Goal: Transaction & Acquisition: Purchase product/service

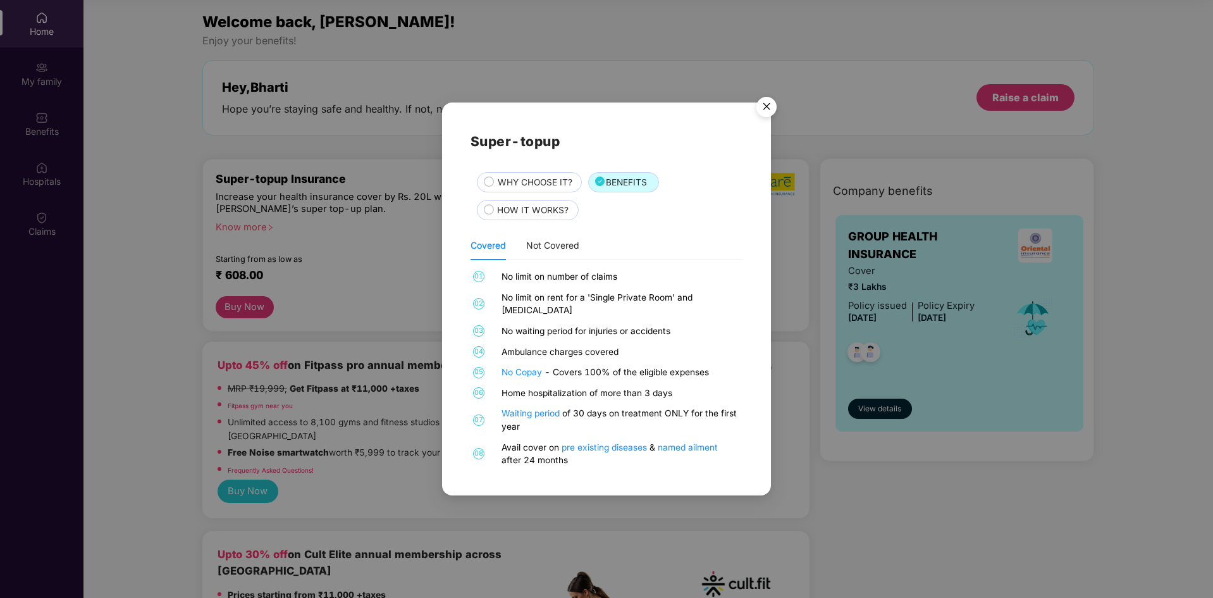
scroll to position [63, 0]
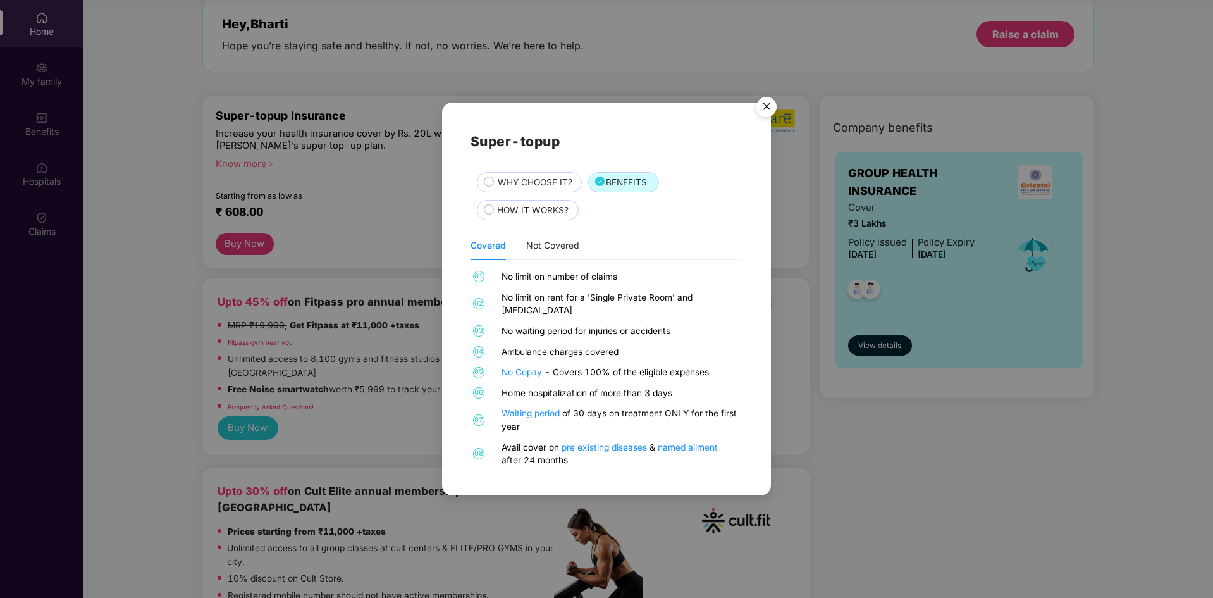
click at [766, 112] on img "Close" at bounding box center [766, 108] width 35 height 35
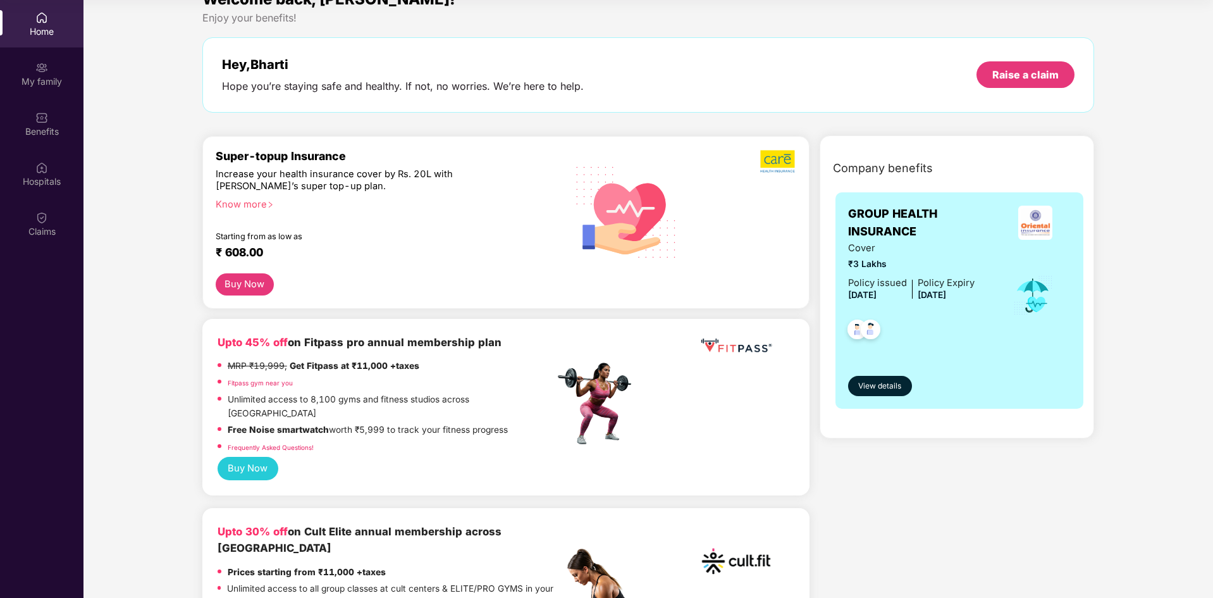
scroll to position [0, 0]
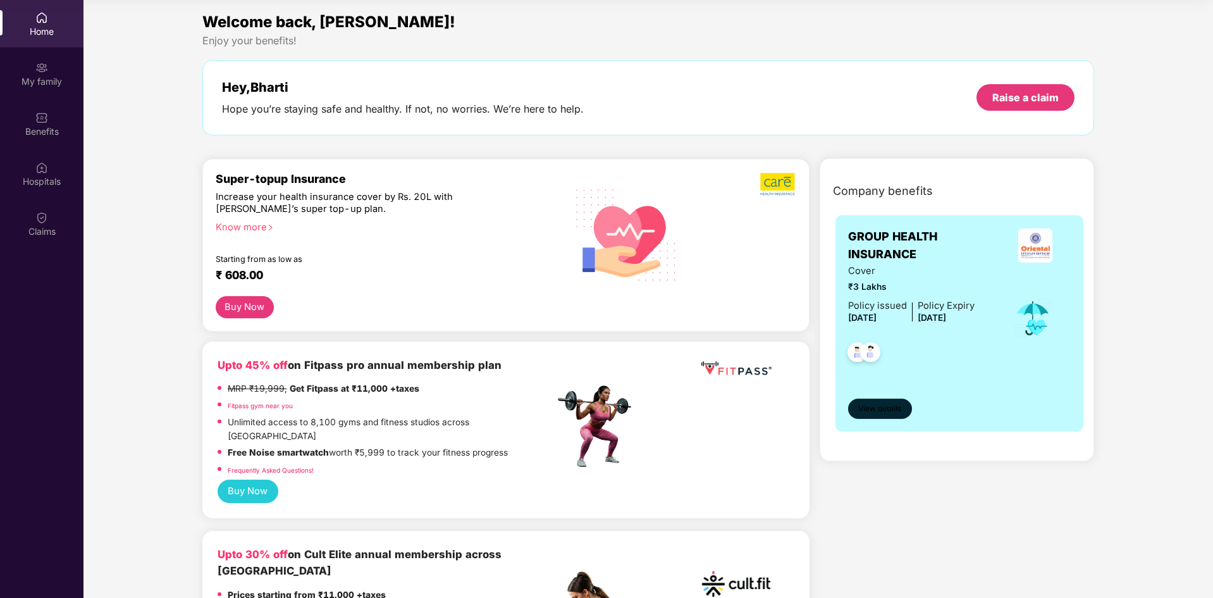
click at [891, 410] on span "View details" at bounding box center [879, 409] width 43 height 12
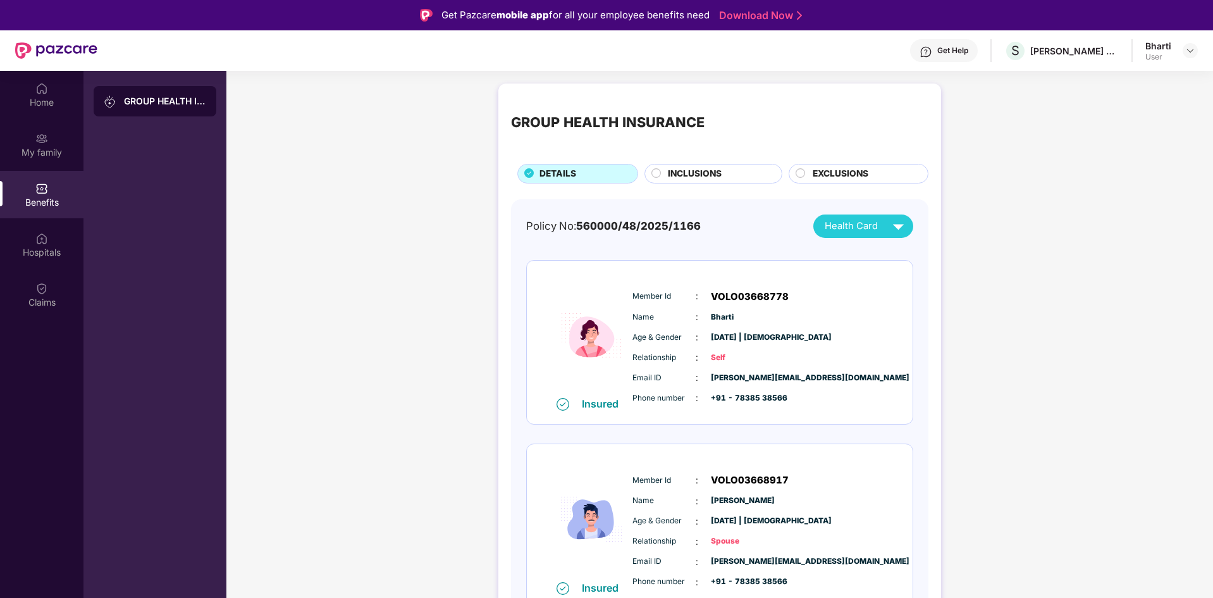
click at [677, 169] on span "INCLUSIONS" at bounding box center [695, 174] width 54 height 14
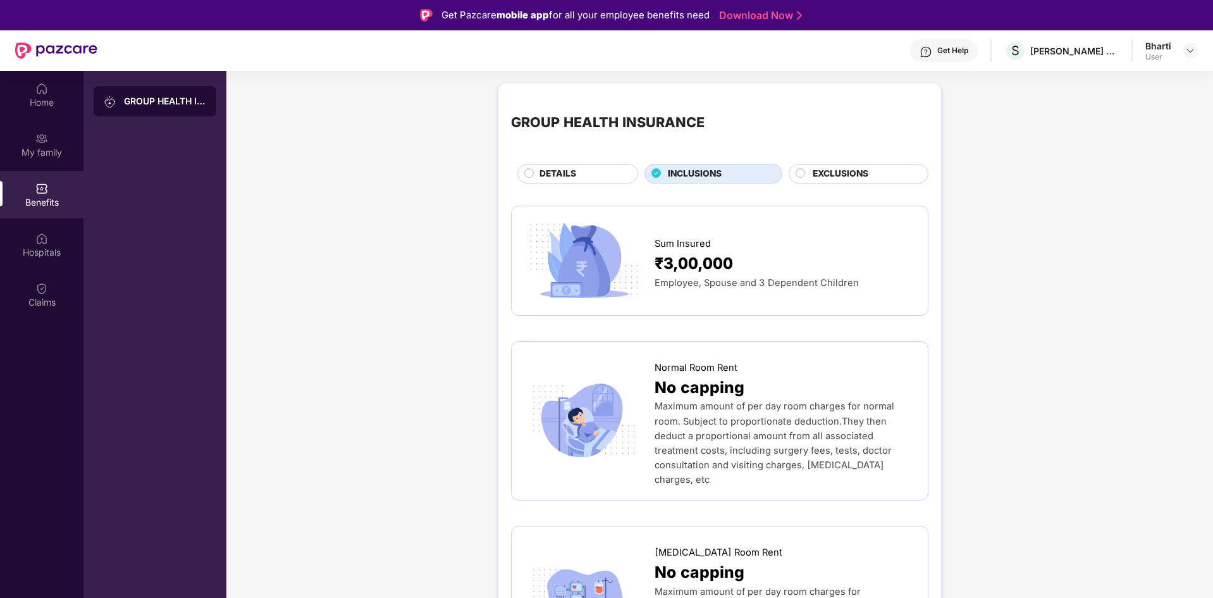
click at [894, 175] on div "EXCLUSIONS" at bounding box center [863, 175] width 115 height 16
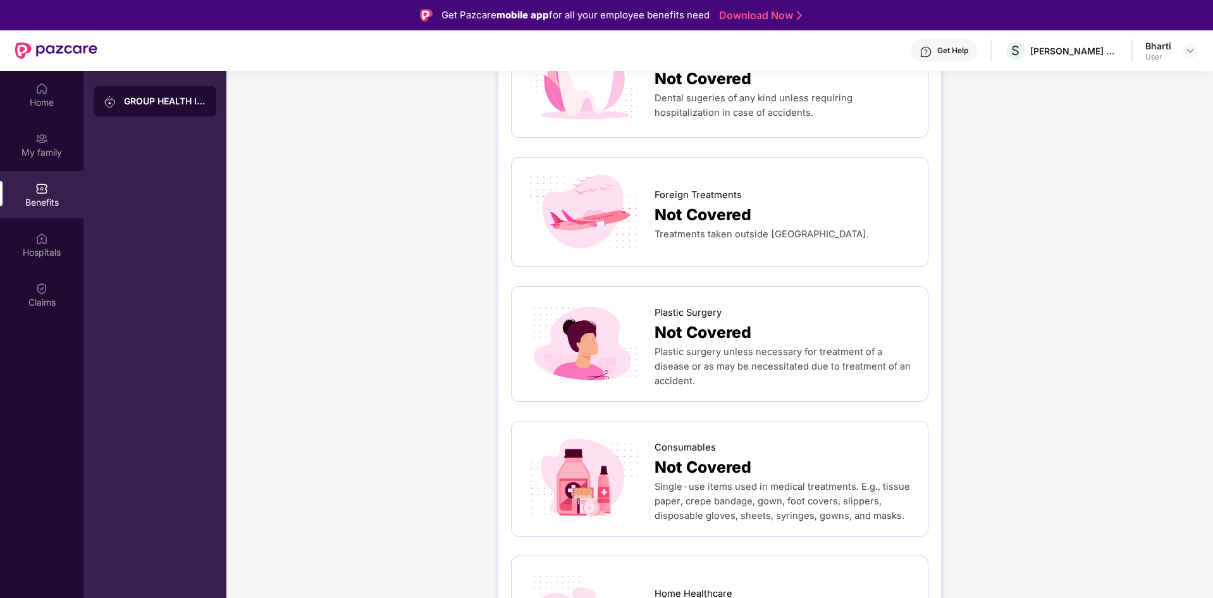
scroll to position [993, 0]
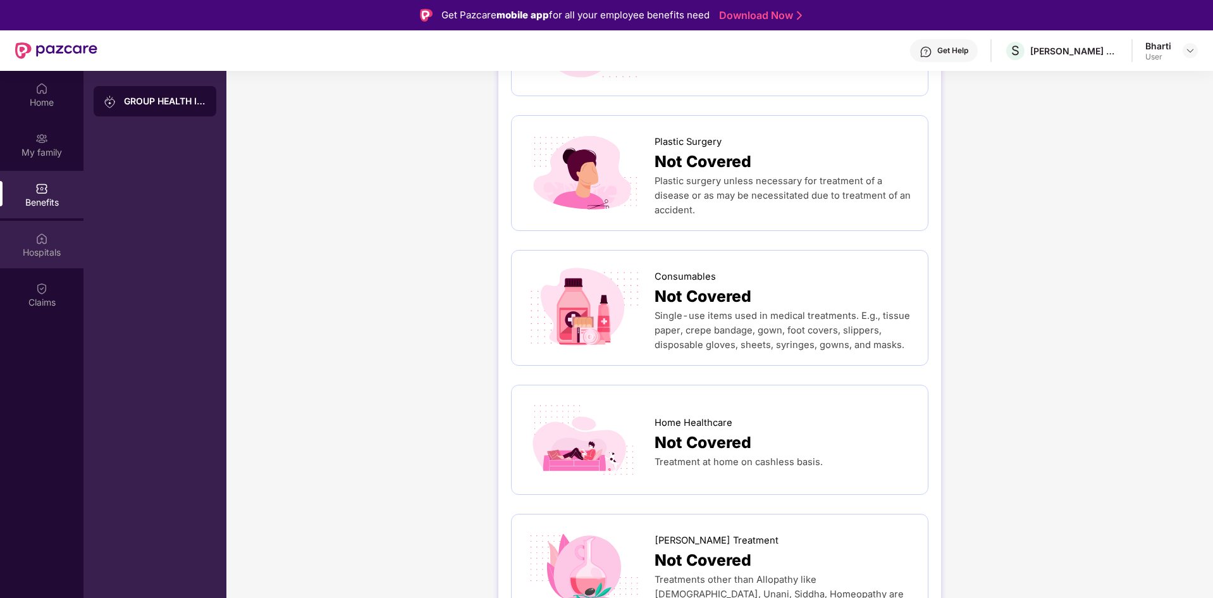
click at [28, 239] on div "Hospitals" at bounding box center [41, 244] width 83 height 47
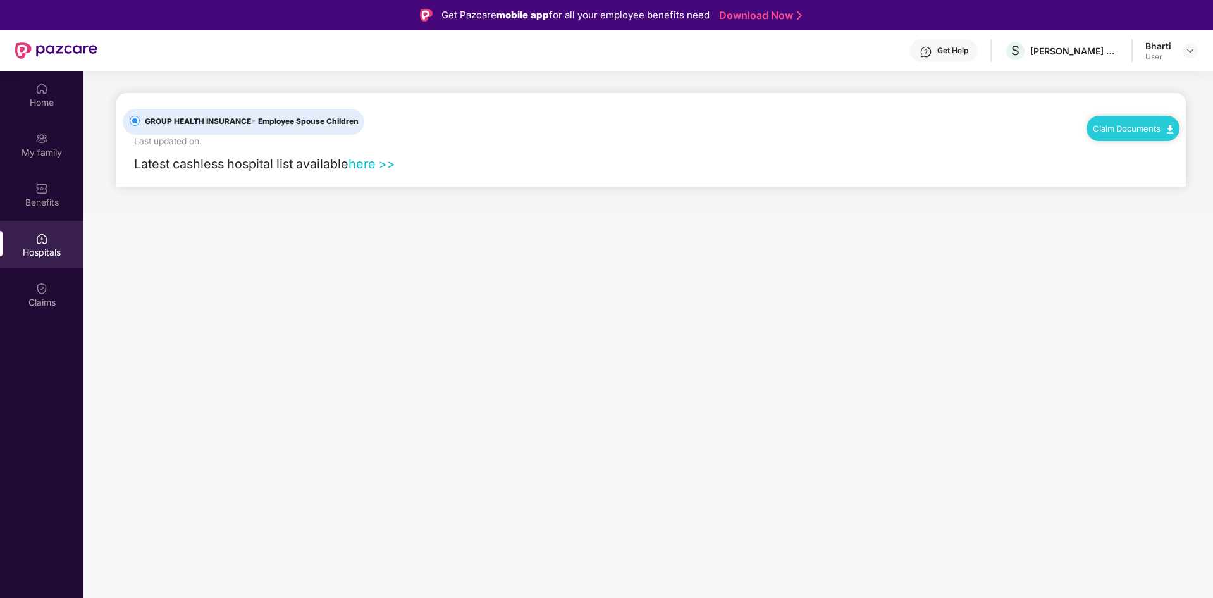
scroll to position [0, 0]
click at [45, 154] on div "My family" at bounding box center [41, 152] width 83 height 13
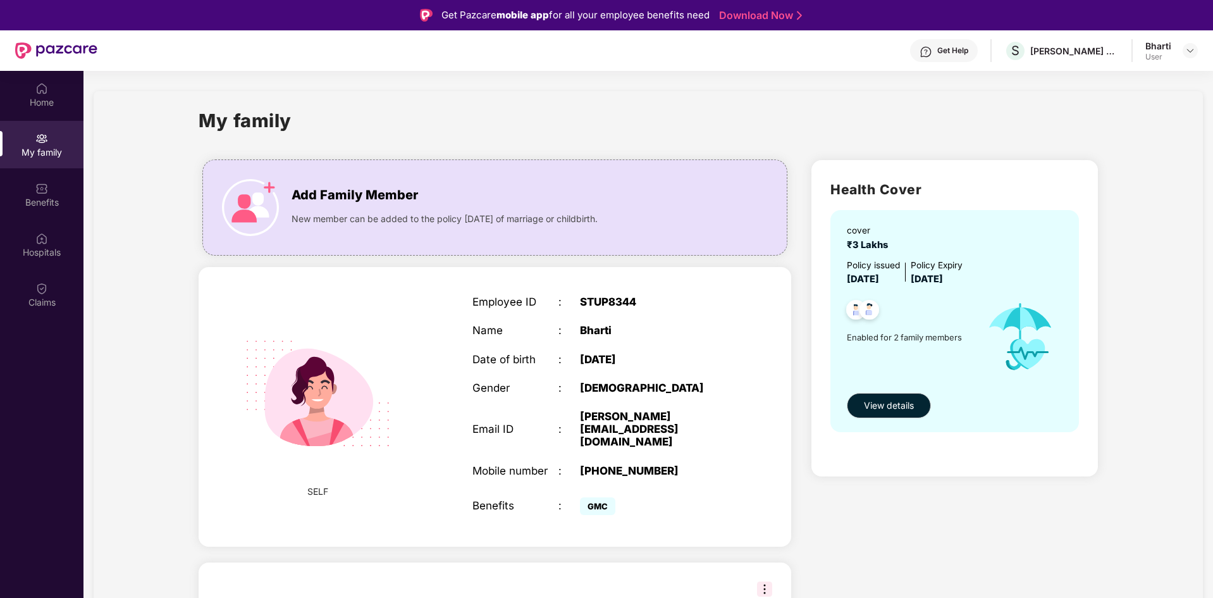
scroll to position [154, 0]
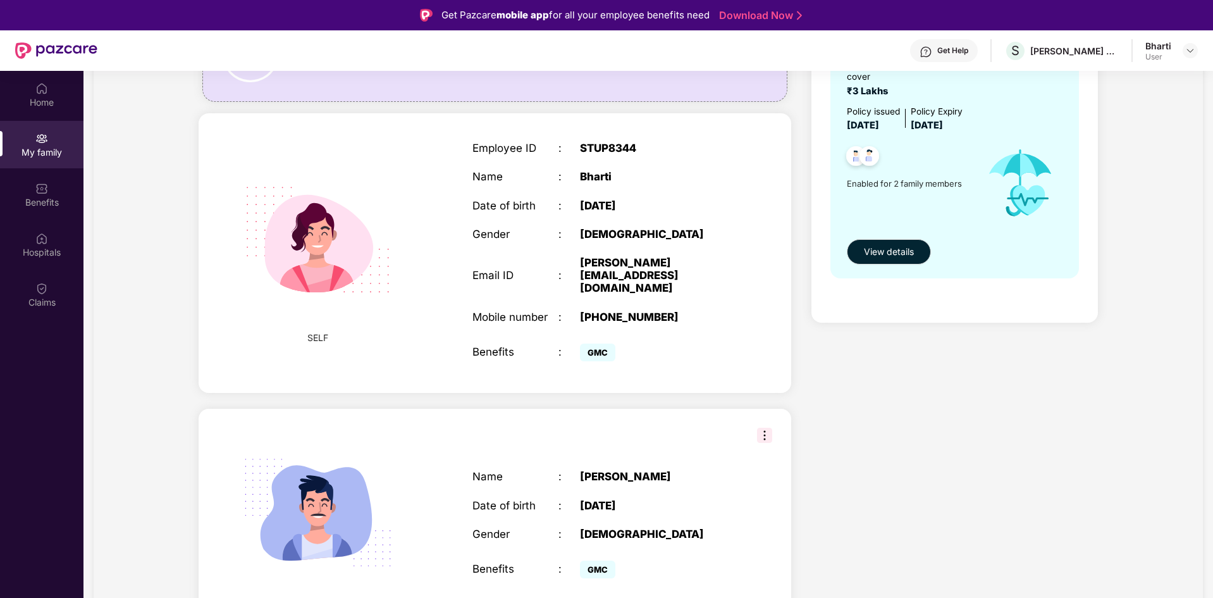
click at [768, 428] on img at bounding box center [764, 435] width 15 height 15
click at [682, 488] on div "Name : [PERSON_NAME] Date of birth : [DEMOGRAPHIC_DATA] Gender : [DEMOGRAPHIC_D…" at bounding box center [602, 525] width 284 height 143
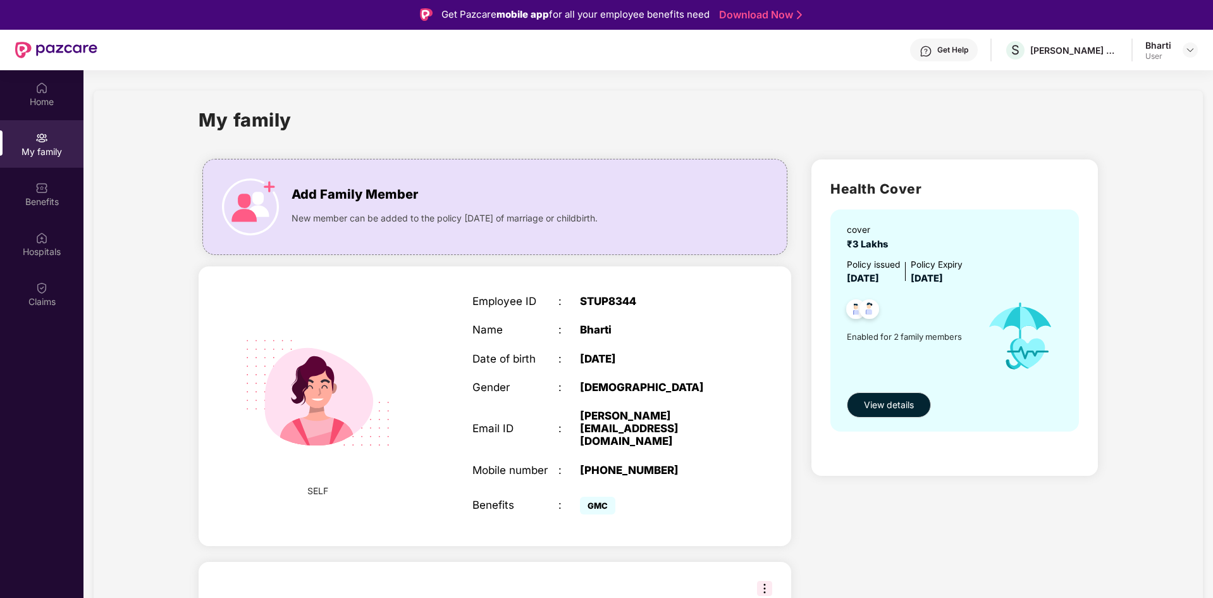
scroll to position [0, 0]
click at [409, 212] on span "New member can be added to the policy [DATE] of marriage or childbirth." at bounding box center [445, 219] width 306 height 14
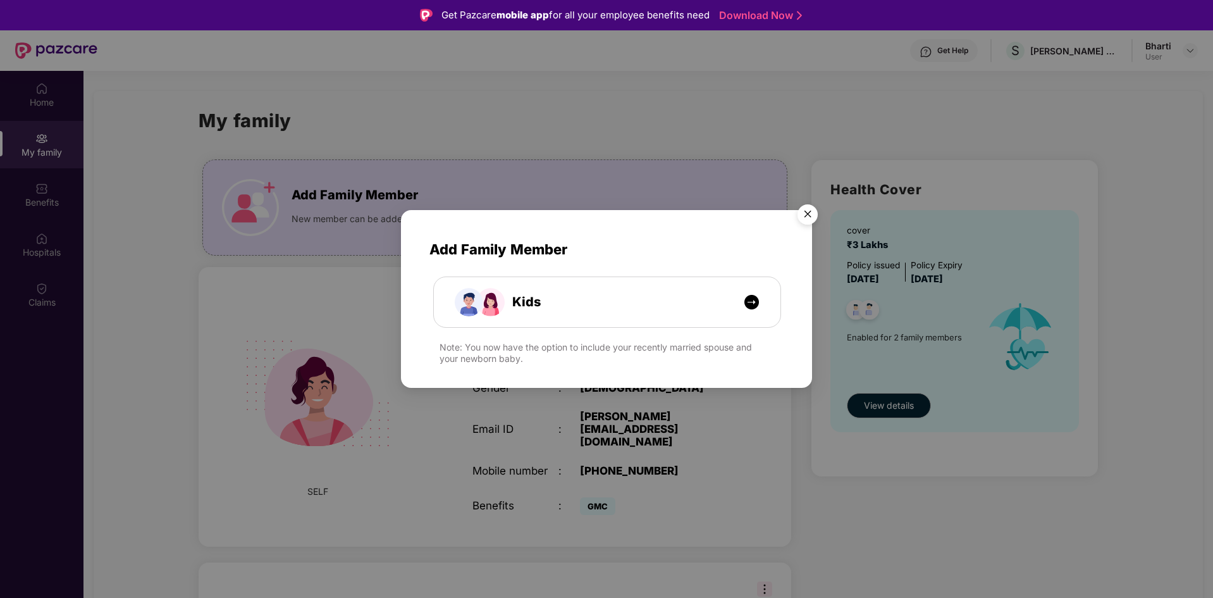
click at [811, 215] on img "Close" at bounding box center [807, 216] width 35 height 35
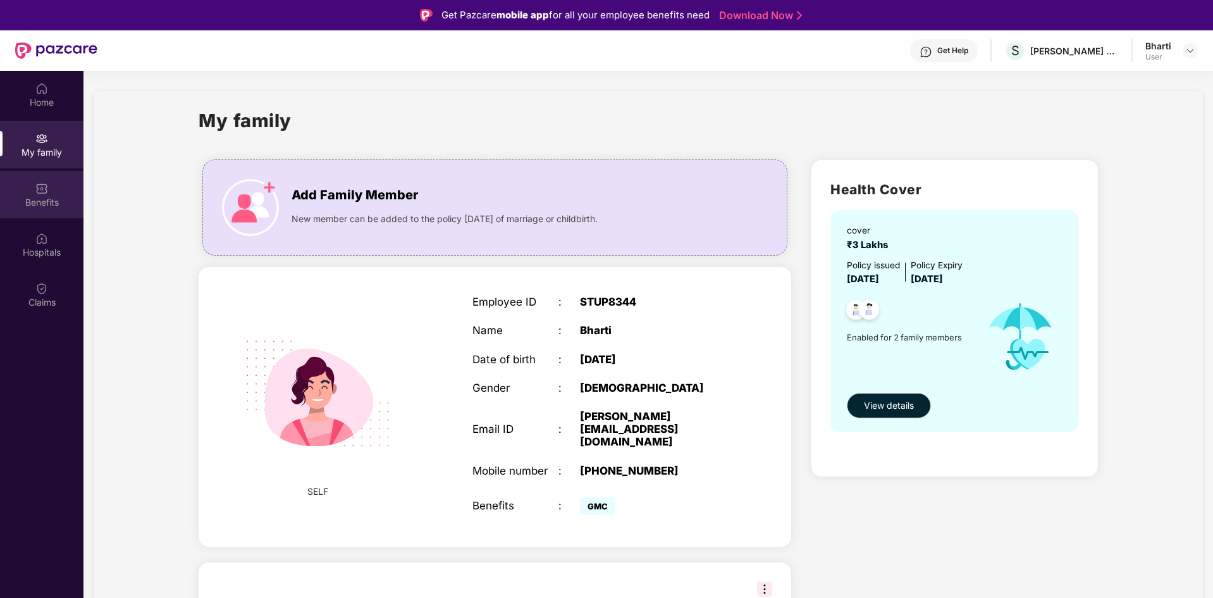
click at [30, 188] on div "Benefits" at bounding box center [41, 194] width 83 height 47
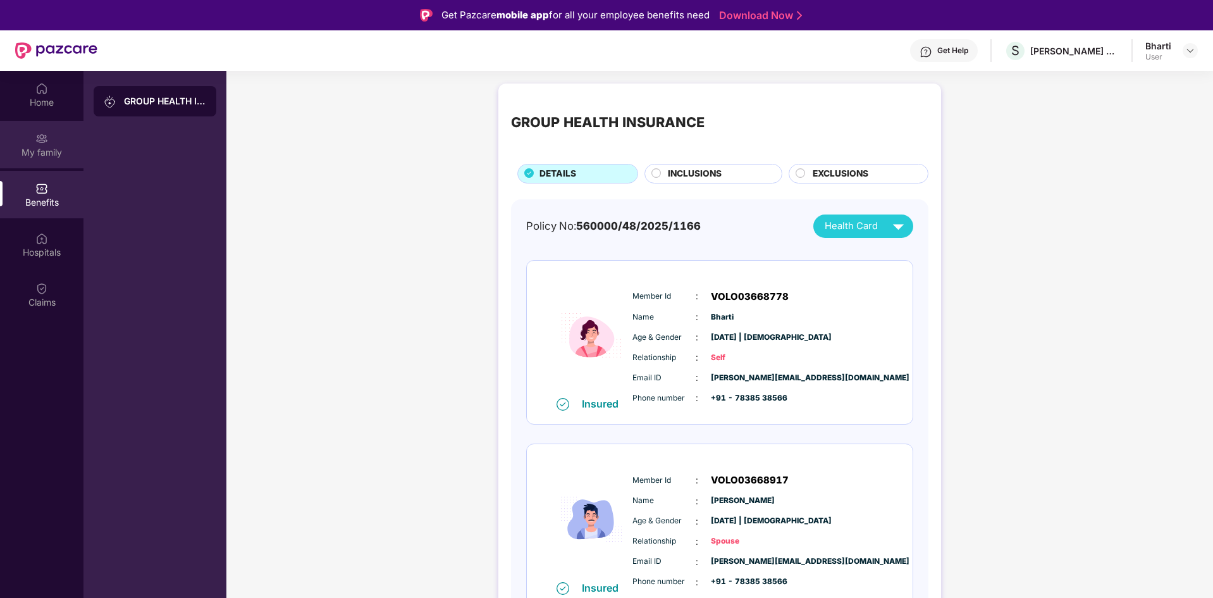
click at [62, 145] on div "My family" at bounding box center [41, 144] width 83 height 47
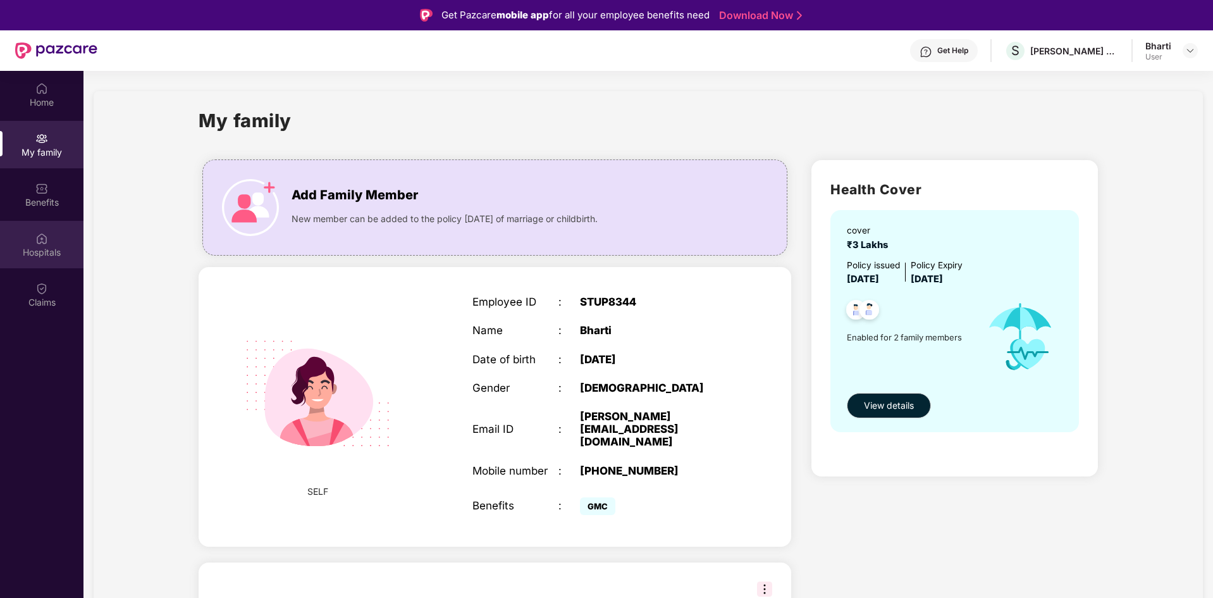
click at [39, 247] on div "Hospitals" at bounding box center [41, 252] width 83 height 13
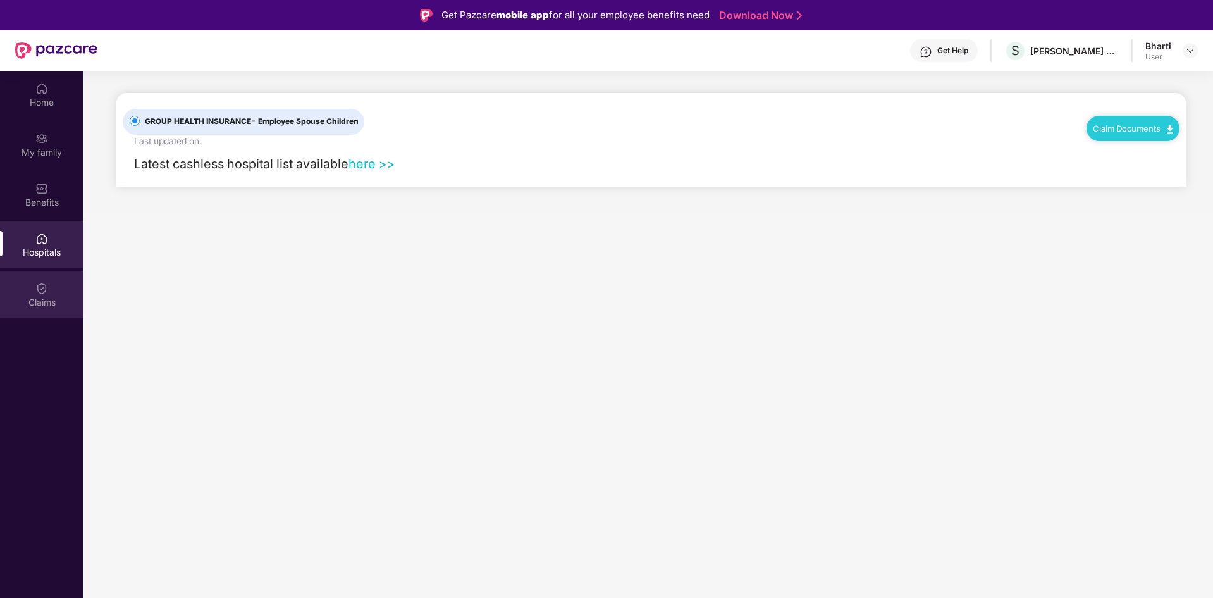
click at [50, 306] on div "Claims" at bounding box center [41, 302] width 83 height 13
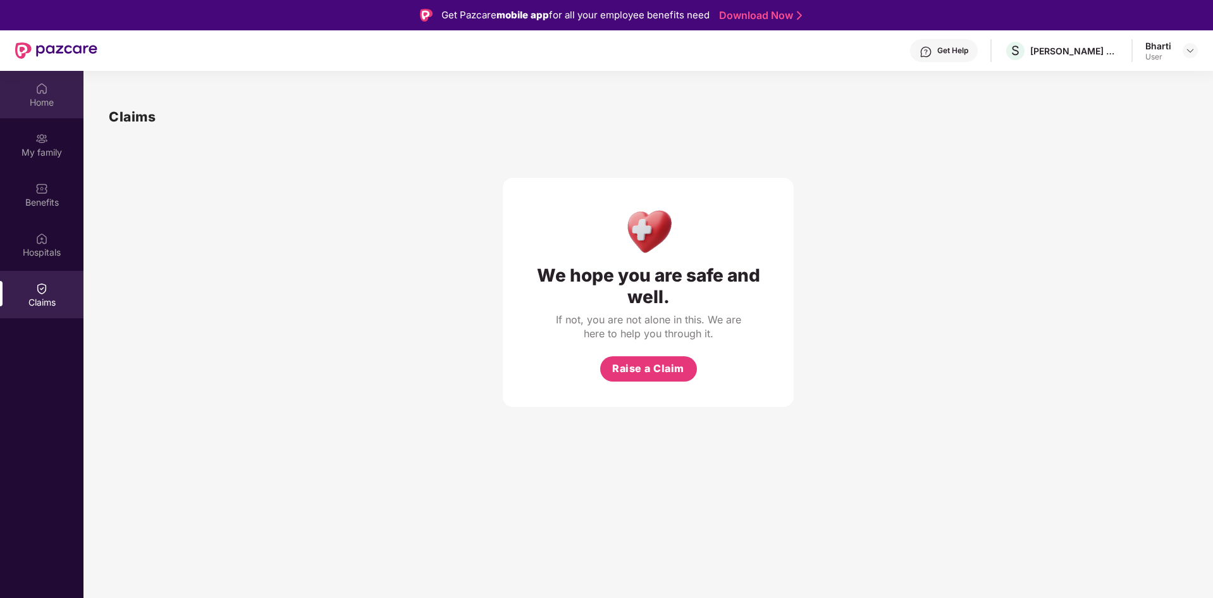
click at [67, 104] on div "Home" at bounding box center [41, 102] width 83 height 13
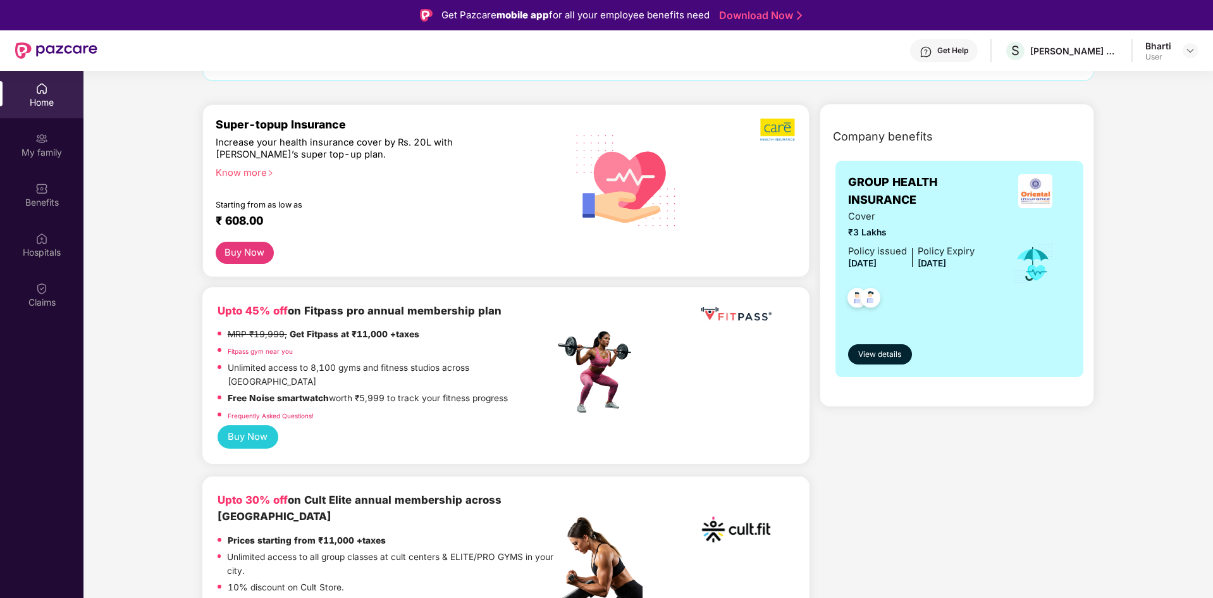
scroll to position [126, 0]
click at [243, 249] on button "Buy Now" at bounding box center [245, 251] width 58 height 22
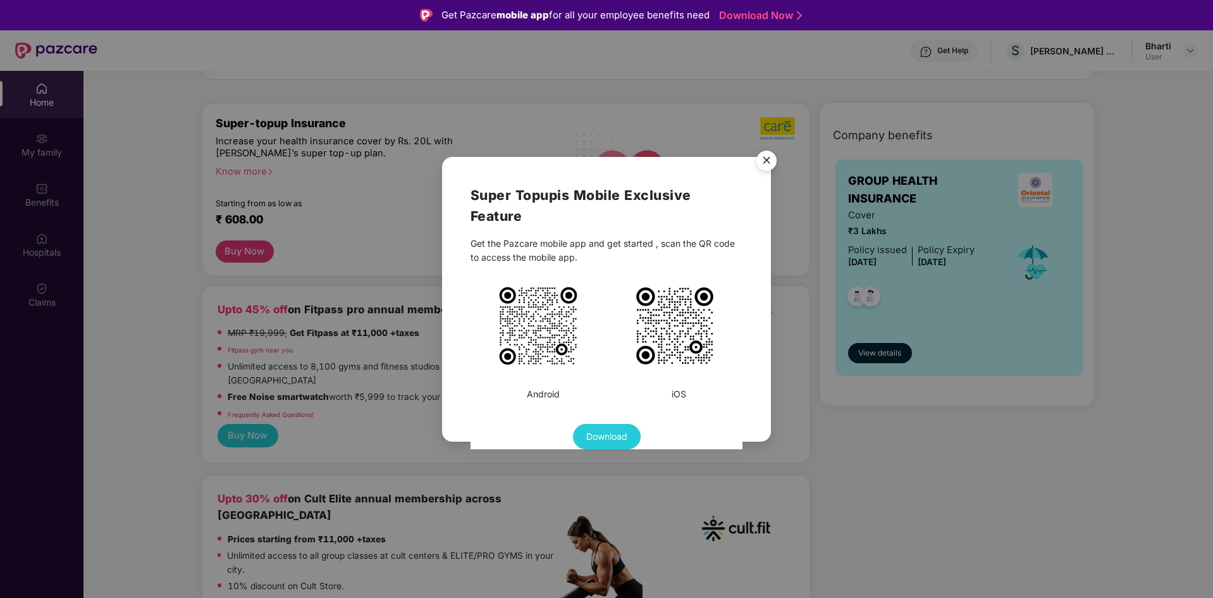
click at [766, 155] on img "Close" at bounding box center [766, 162] width 35 height 35
